Goal: Transaction & Acquisition: Download file/media

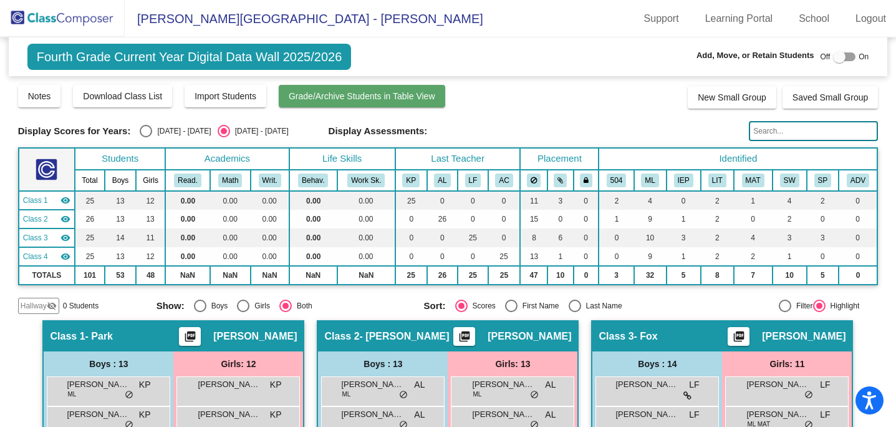
click at [427, 95] on span "Grade/Archive Students in Table View" at bounding box center [362, 96] width 147 height 10
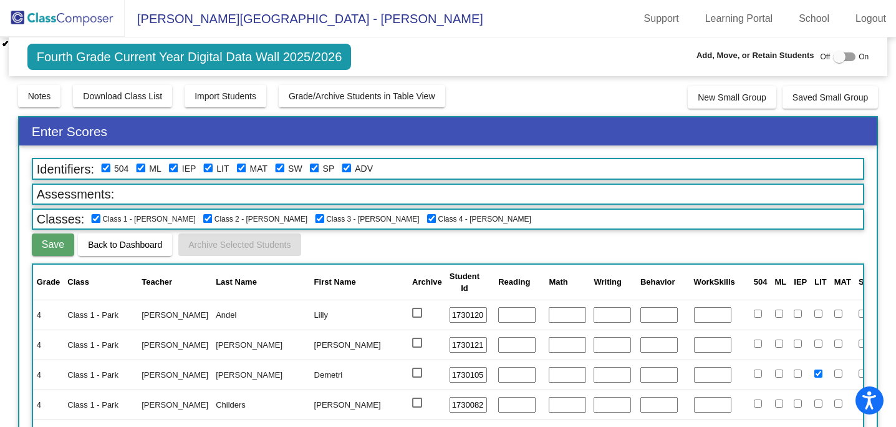
click at [58, 12] on img at bounding box center [62, 18] width 125 height 37
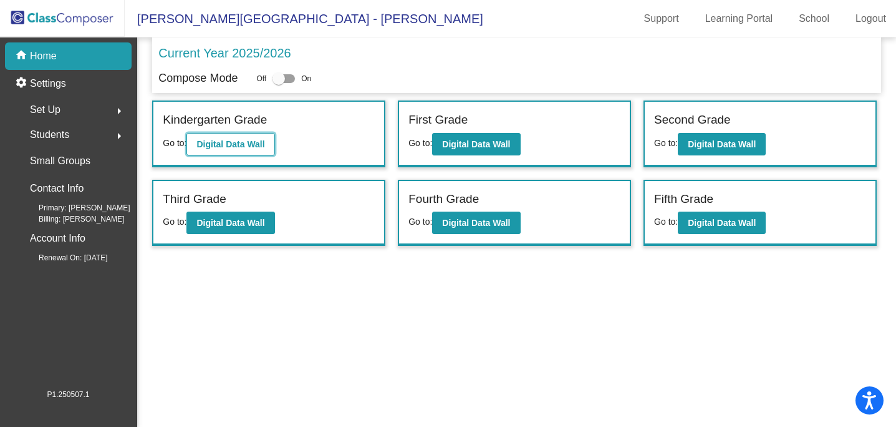
click at [234, 140] on b "Digital Data Wall" at bounding box center [230, 144] width 68 height 10
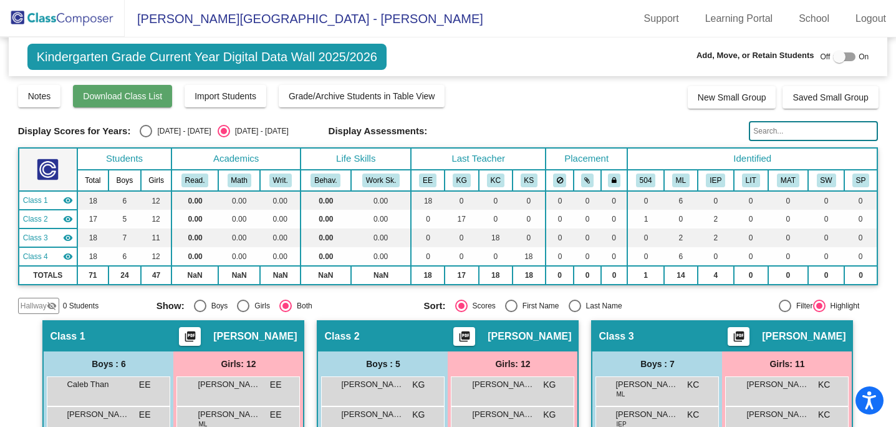
click at [156, 99] on span "Download Class List" at bounding box center [122, 96] width 79 height 10
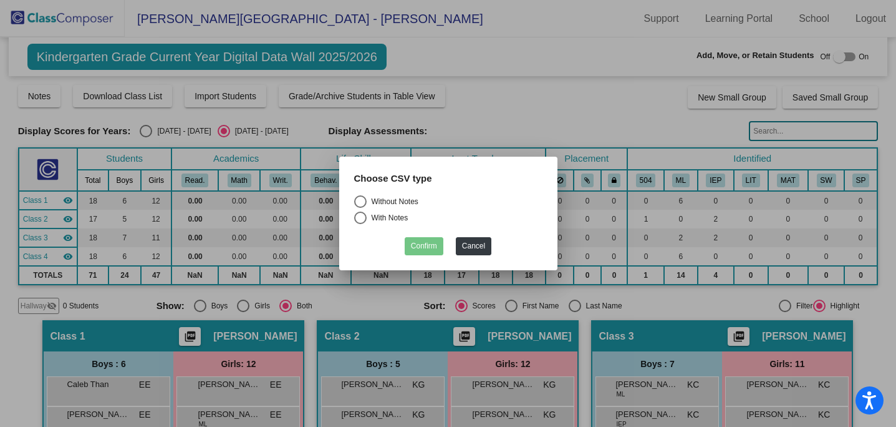
click at [361, 201] on div "Select an option" at bounding box center [360, 201] width 12 height 12
click at [360, 208] on input "Without Notes" at bounding box center [360, 208] width 1 height 1
radio input "true"
click at [427, 245] on button "Confirm" at bounding box center [424, 246] width 39 height 18
